Goal: Task Accomplishment & Management: Use online tool/utility

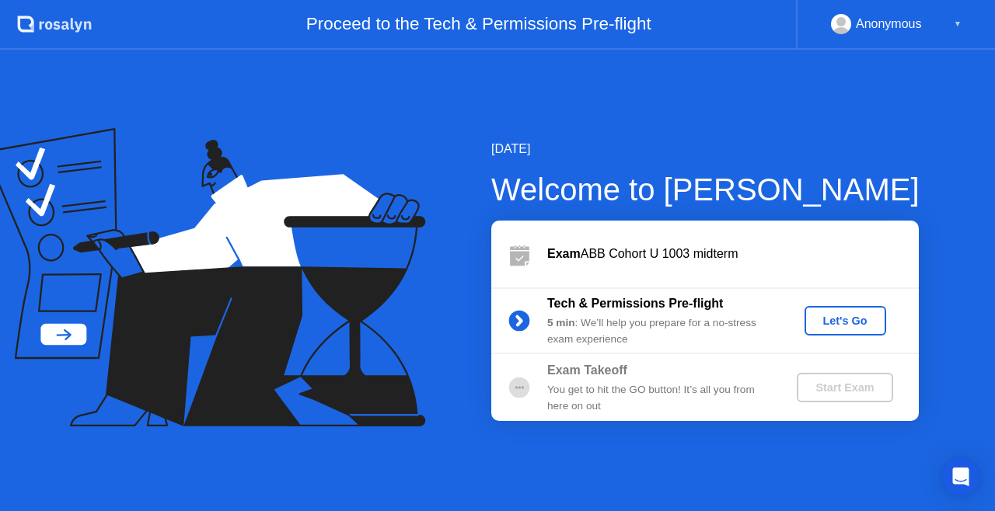
click at [872, 319] on div "Let's Go" at bounding box center [845, 321] width 69 height 12
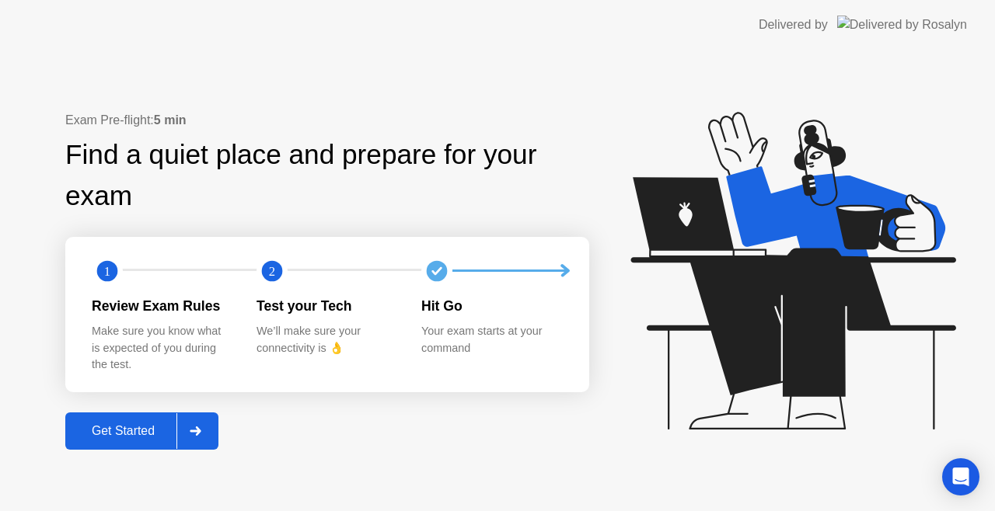
click at [107, 434] on div "Get Started" at bounding box center [123, 431] width 106 height 14
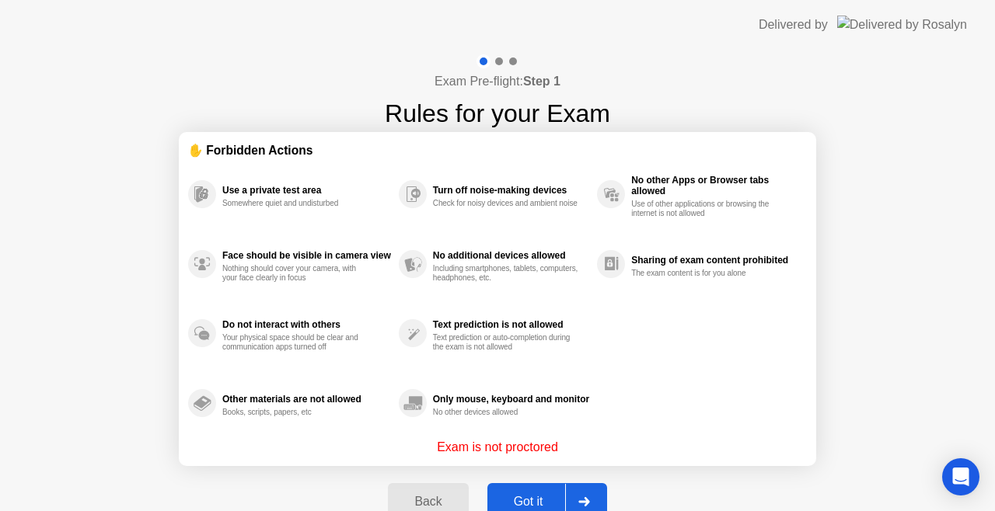
click at [586, 498] on icon at bounding box center [583, 501] width 11 height 9
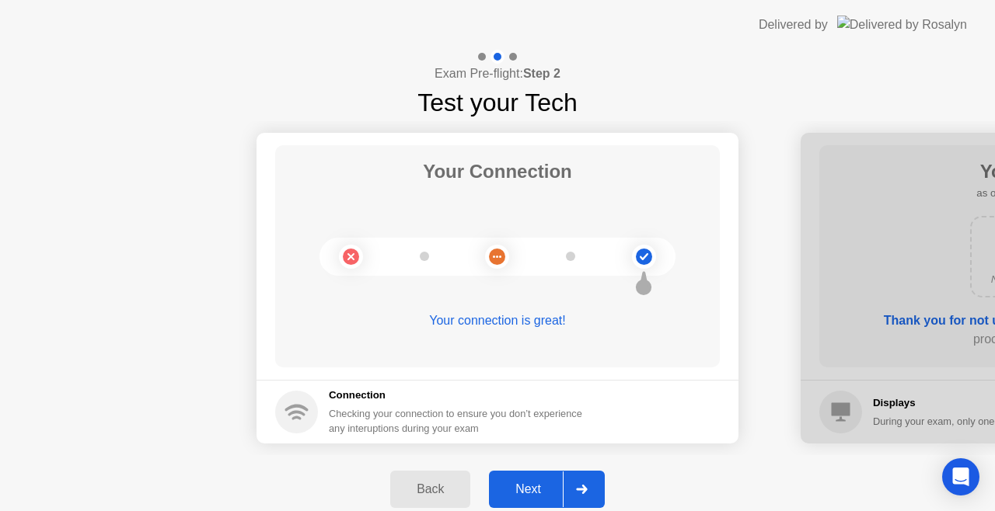
click at [585, 494] on div at bounding box center [581, 490] width 37 height 36
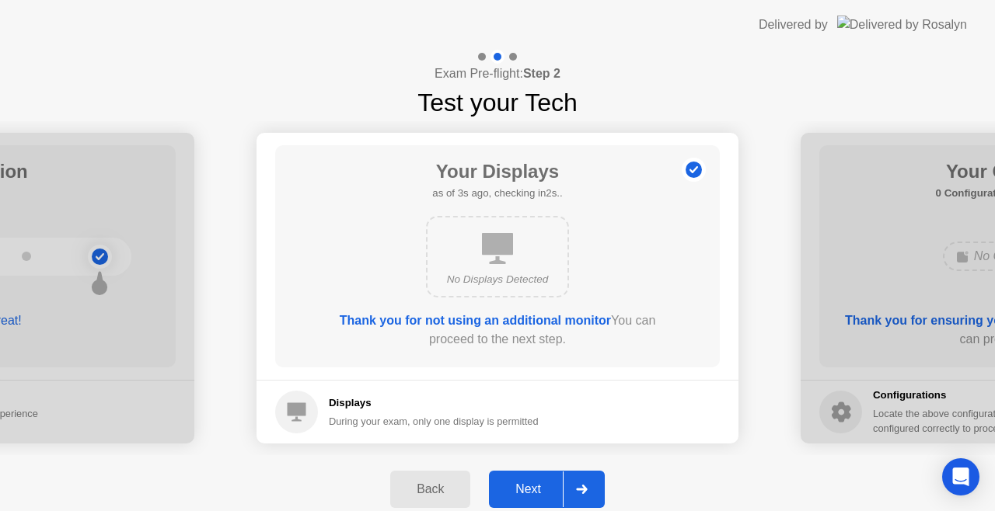
click at [585, 494] on div at bounding box center [581, 490] width 37 height 36
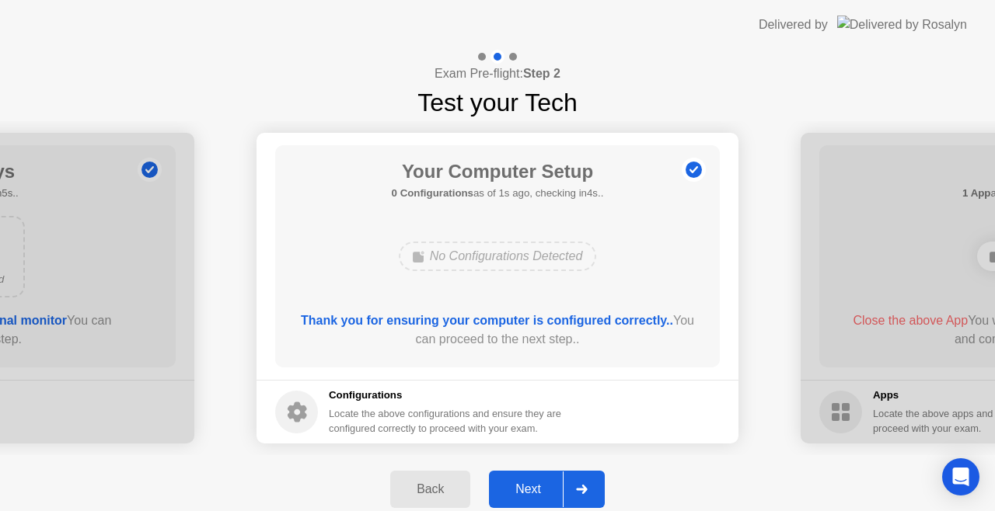
click at [585, 494] on div at bounding box center [581, 490] width 37 height 36
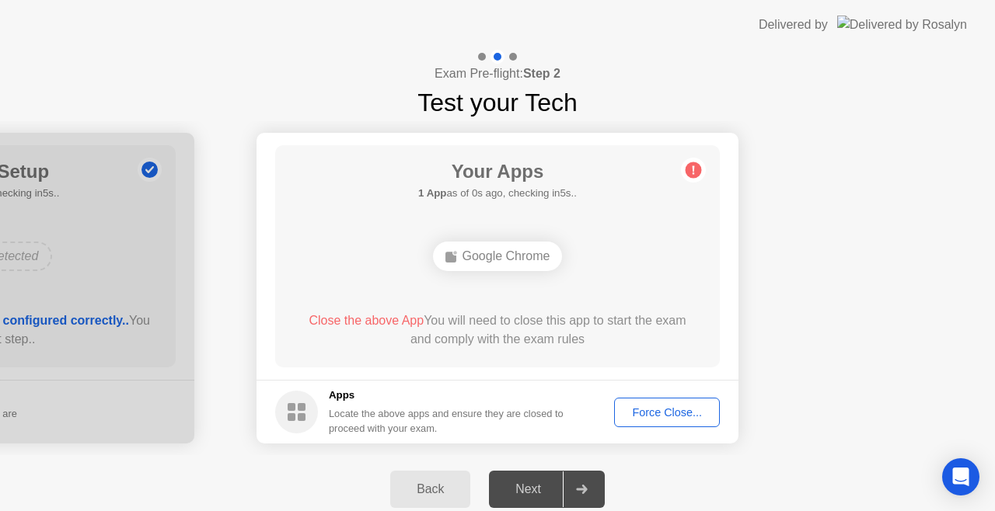
click at [585, 494] on div at bounding box center [581, 490] width 37 height 36
click at [633, 407] on div "Force Close..." at bounding box center [667, 413] width 95 height 12
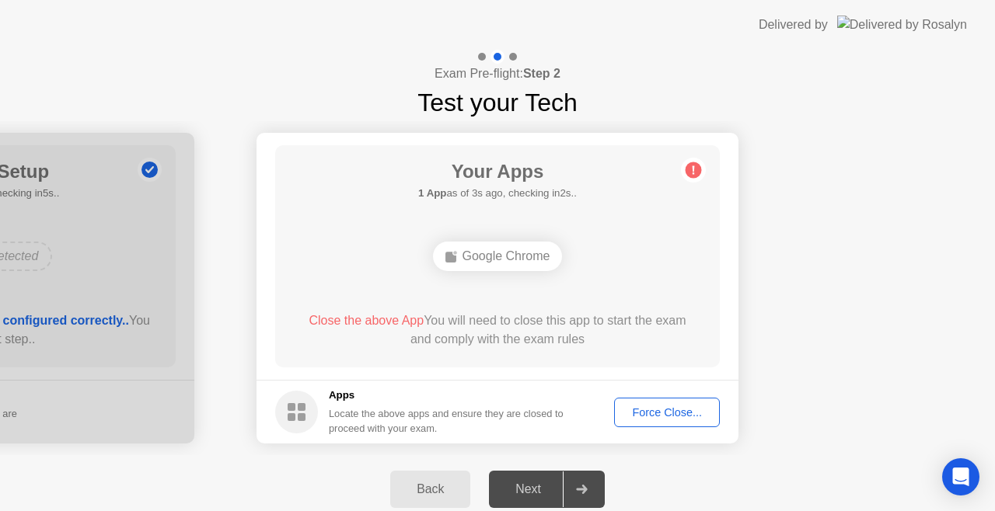
click at [659, 411] on div "Force Close..." at bounding box center [667, 413] width 95 height 12
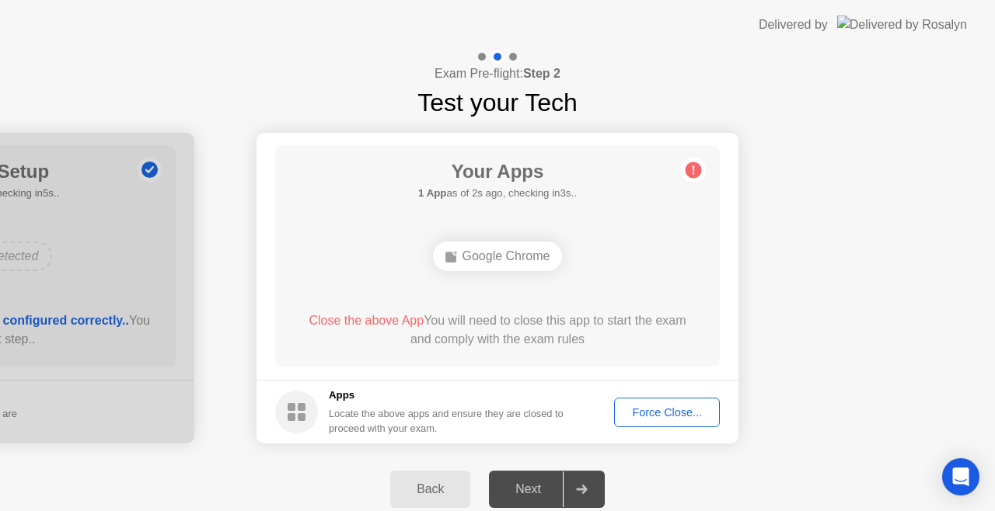
click at [514, 266] on div "Google Chrome" at bounding box center [498, 257] width 130 height 30
click at [678, 407] on div "Force Close..." at bounding box center [667, 413] width 95 height 12
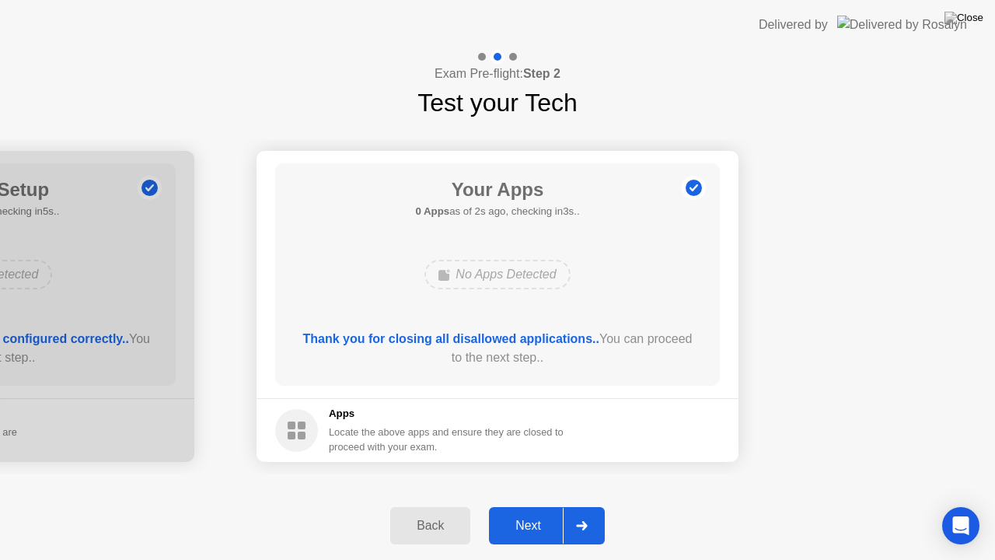
click at [581, 511] on div at bounding box center [581, 526] width 37 height 36
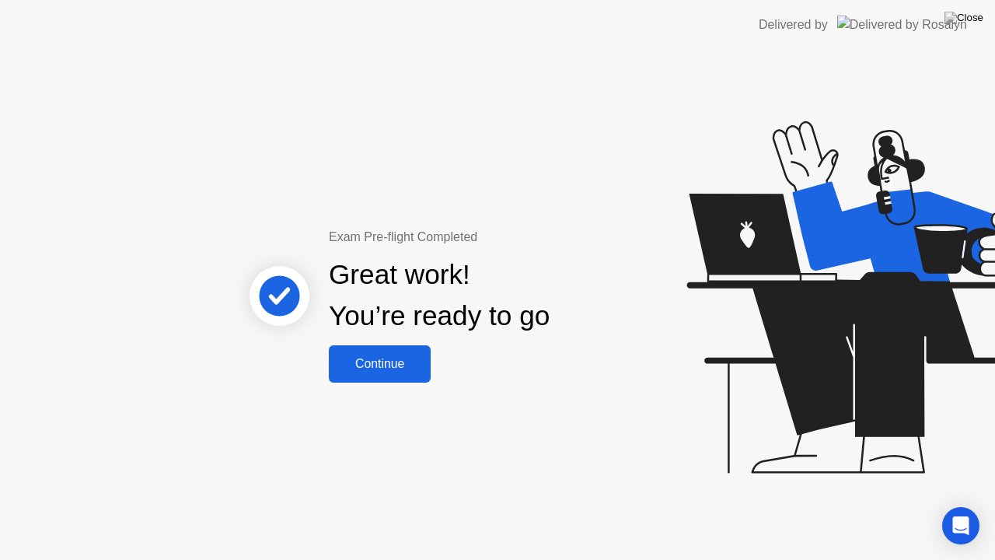
click at [415, 364] on div "Continue" at bounding box center [379, 364] width 92 height 14
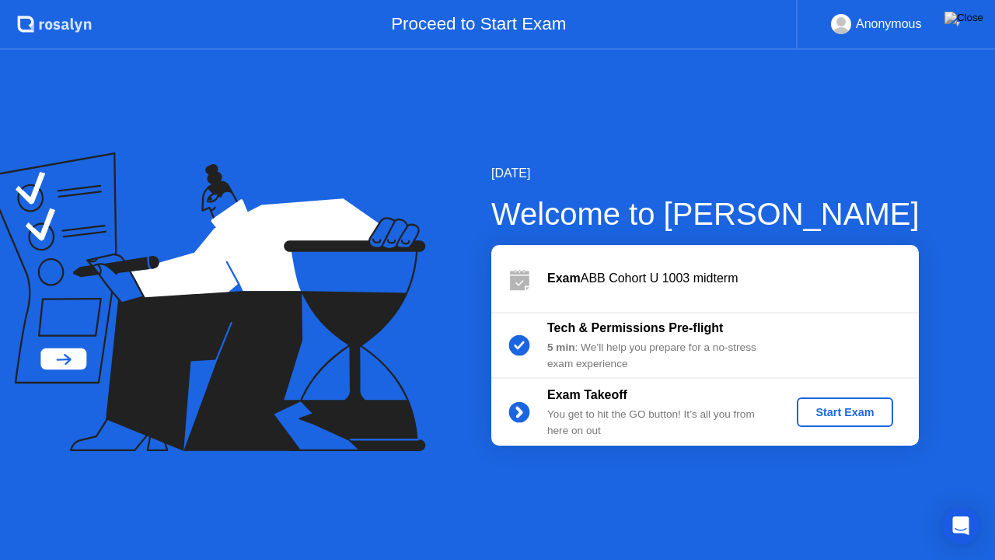
click at [817, 406] on div "Start Exam" at bounding box center [844, 412] width 83 height 12
